Goal: Check status

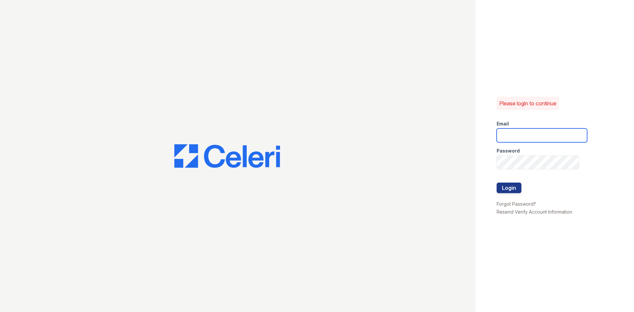
click at [539, 136] on input "email" at bounding box center [542, 135] width 91 height 14
type input "[EMAIL_ADDRESS][DOMAIN_NAME]"
click at [497, 183] on button "Login" at bounding box center [509, 188] width 25 height 11
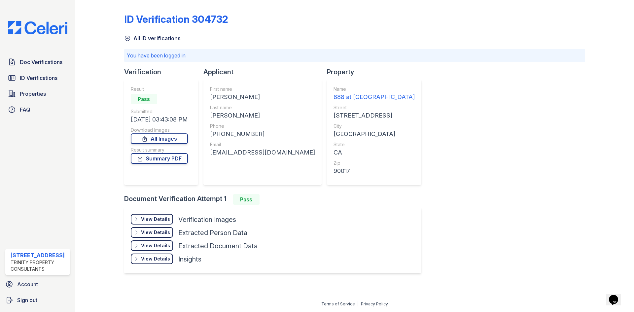
click at [161, 215] on div "View Details Details" at bounding box center [152, 219] width 42 height 11
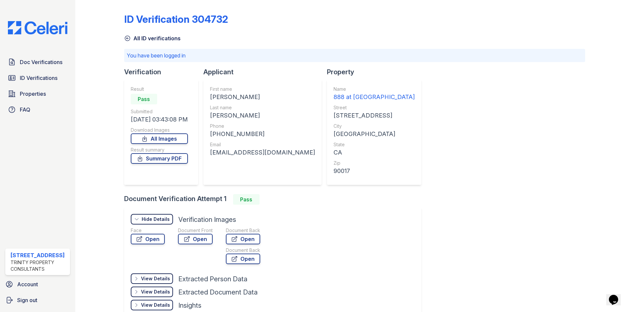
click at [155, 279] on div "View Details" at bounding box center [155, 278] width 29 height 7
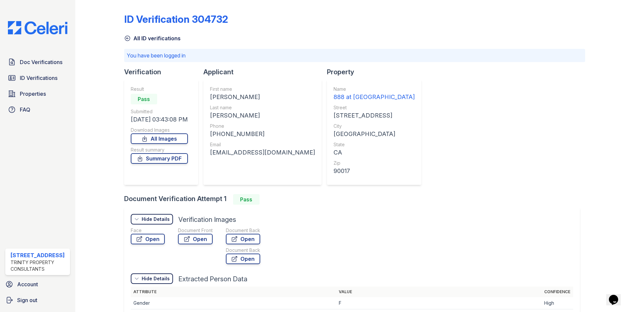
click at [155, 279] on div "Hide Details" at bounding box center [156, 278] width 28 height 7
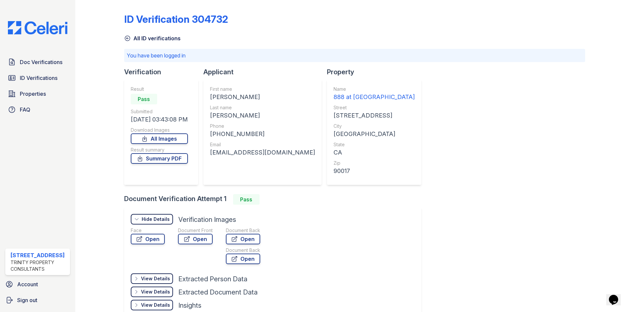
click at [149, 234] on div "Face" at bounding box center [148, 230] width 34 height 7
click at [149, 235] on link "Open" at bounding box center [148, 239] width 34 height 11
